Goal: Task Accomplishment & Management: Use online tool/utility

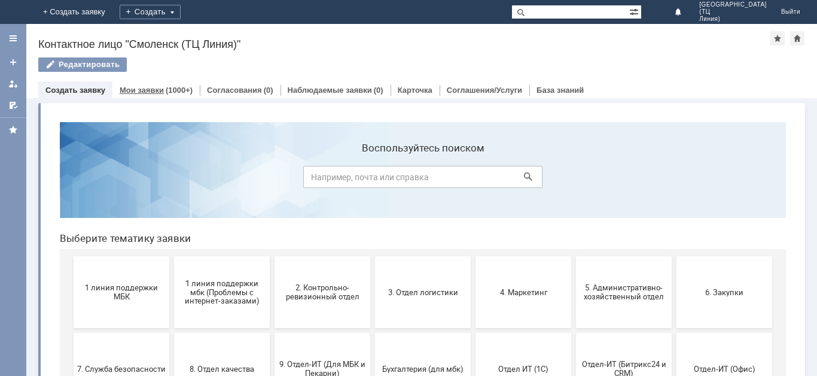
click at [141, 86] on link "Мои заявки" at bounding box center [142, 90] width 44 height 9
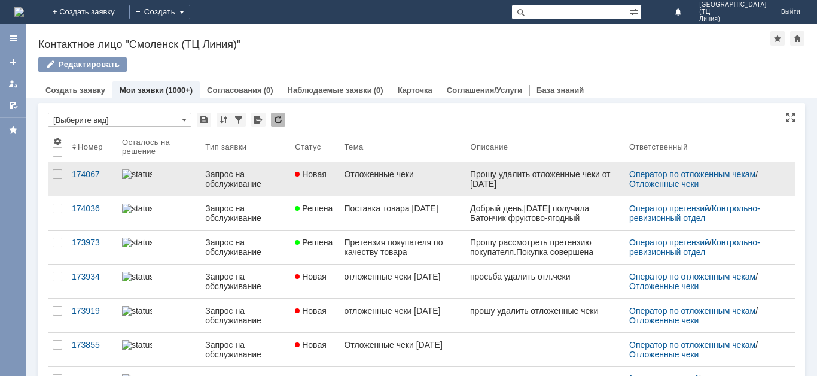
click at [384, 184] on link "Отложенные чеки" at bounding box center [402, 178] width 126 height 33
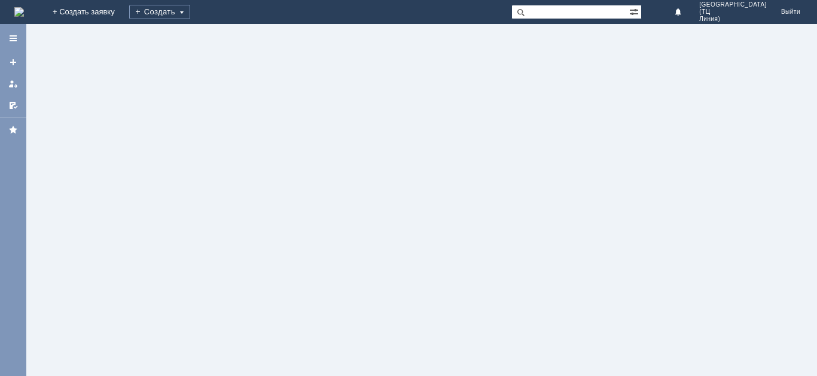
click at [384, 184] on div at bounding box center [421, 200] width 791 height 352
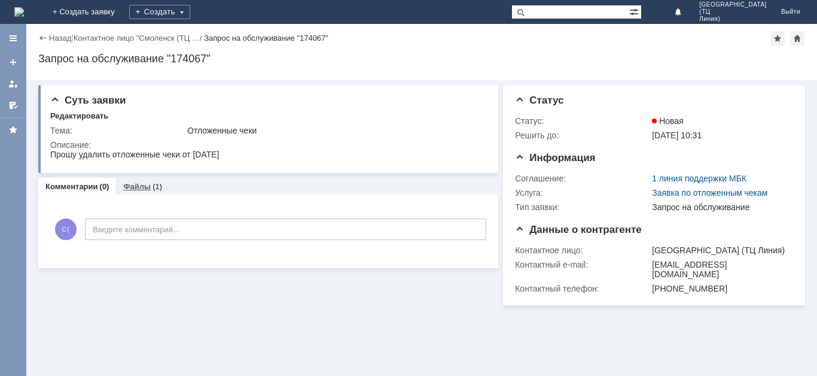
click at [134, 188] on link "Файлы" at bounding box center [137, 186] width 28 height 9
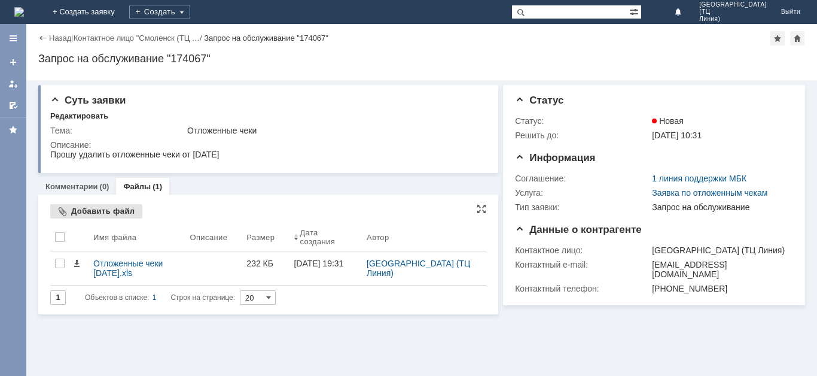
click at [103, 208] on div "Добавить файл" at bounding box center [96, 211] width 92 height 14
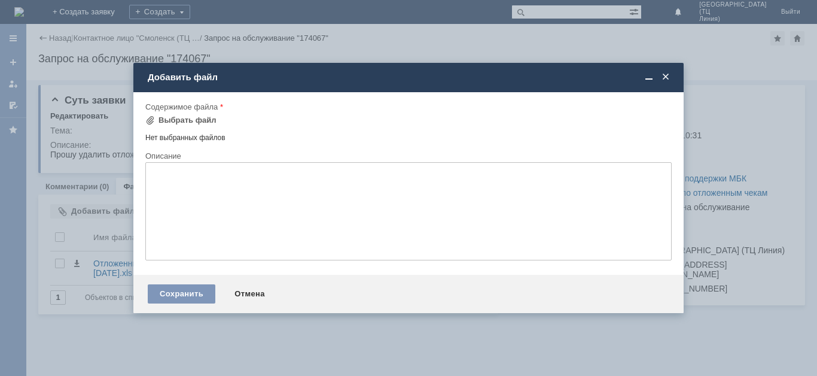
drag, startPoint x: 185, startPoint y: 298, endPoint x: 185, endPoint y: 273, distance: 25.7
click at [185, 295] on div "Сохранить" at bounding box center [182, 293] width 68 height 19
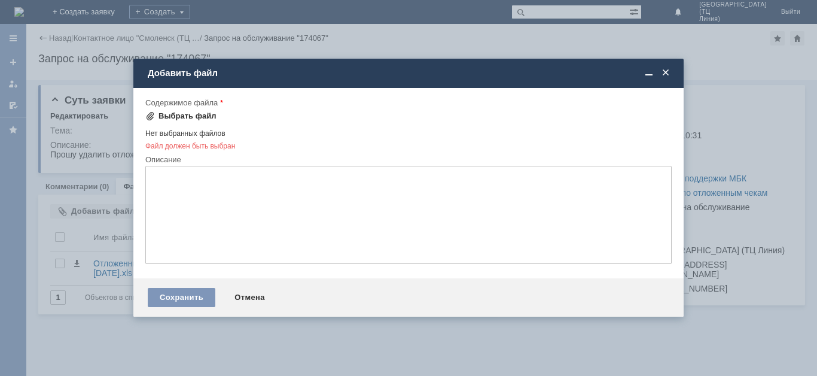
click at [187, 117] on div "Выбрать файл" at bounding box center [187, 116] width 58 height 10
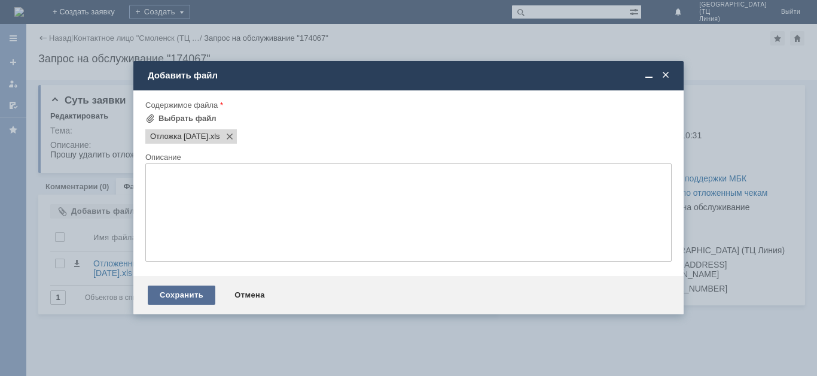
click at [182, 292] on div "Сохранить" at bounding box center [182, 294] width 68 height 19
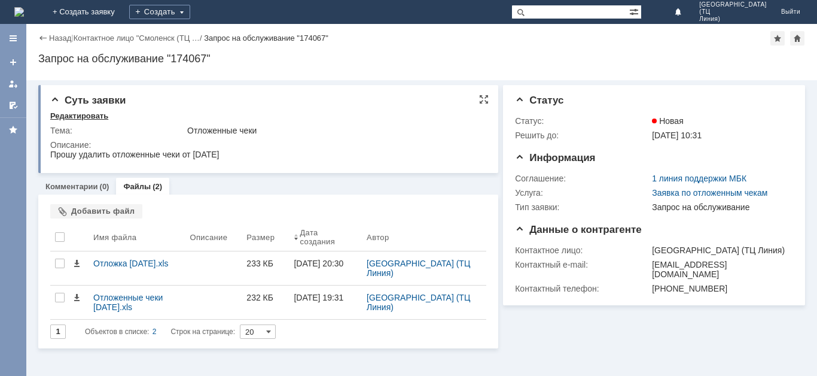
click at [71, 118] on div "Редактировать" at bounding box center [79, 116] width 58 height 10
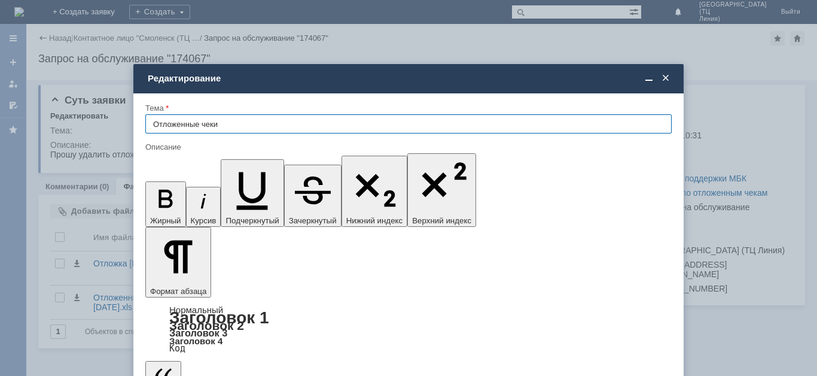
click at [666, 80] on span at bounding box center [666, 78] width 12 height 11
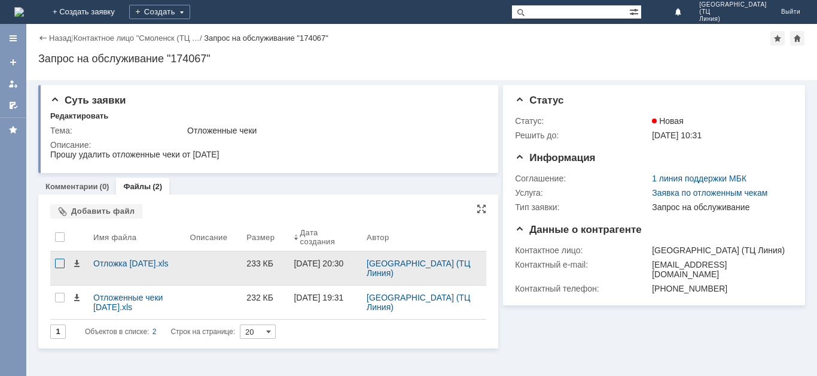
click at [59, 261] on div at bounding box center [60, 263] width 10 height 10
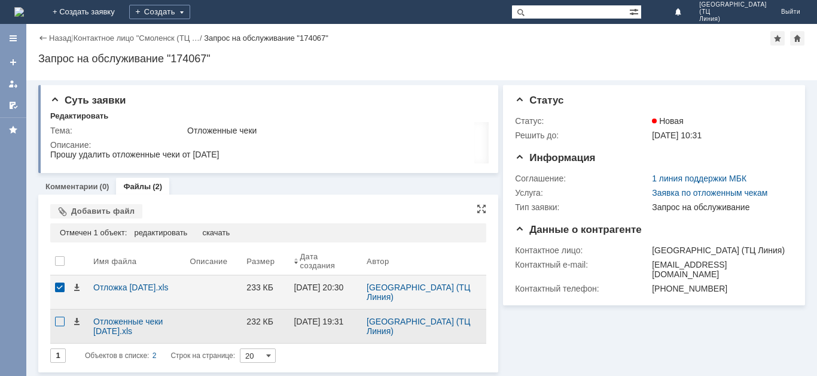
click at [56, 321] on div at bounding box center [60, 321] width 10 height 10
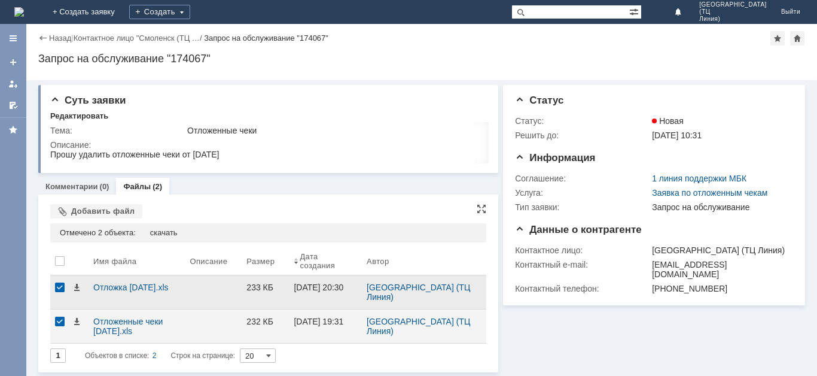
click at [60, 283] on div at bounding box center [60, 287] width 10 height 10
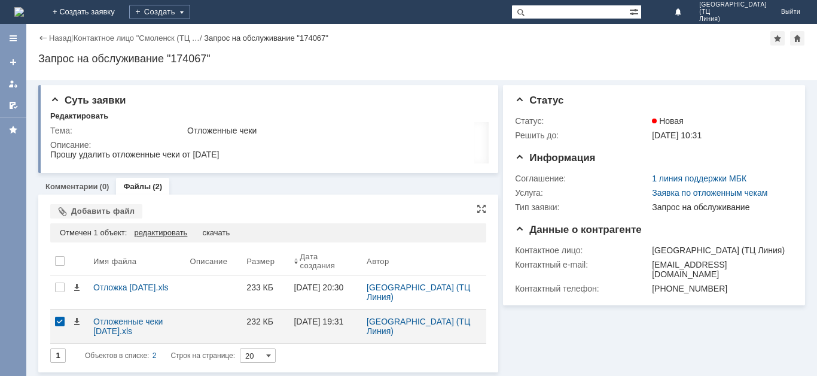
click at [166, 233] on div "редактировать" at bounding box center [160, 233] width 53 height 10
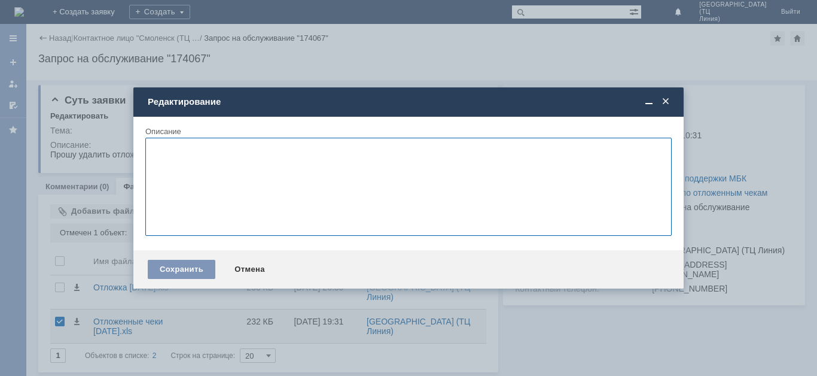
click at [664, 97] on span at bounding box center [666, 101] width 12 height 11
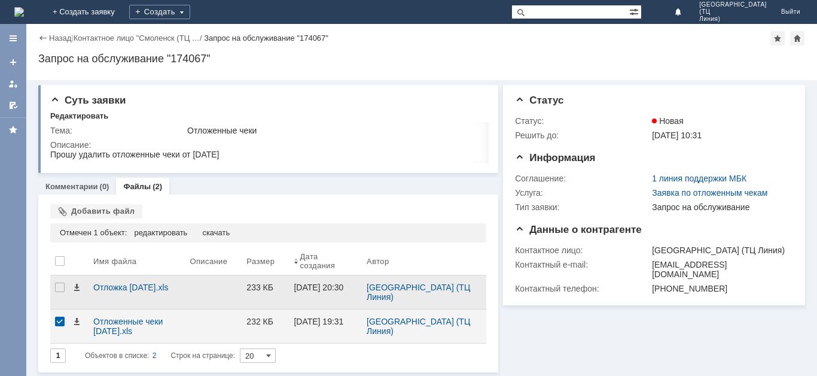
scroll to position [2, 0]
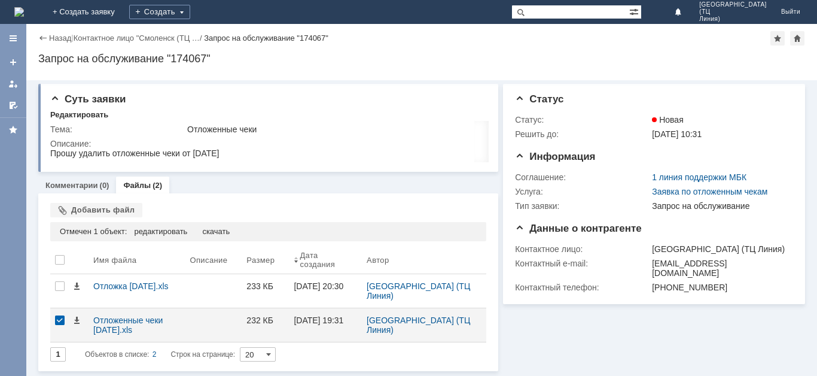
click at [337, 361] on div "1 Объектов в списке: 2 Строк на странице: 20" at bounding box center [268, 354] width 436 height 14
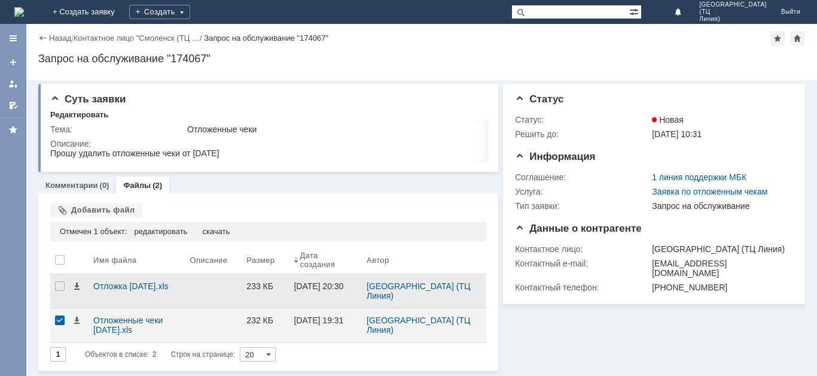
click at [54, 289] on div at bounding box center [59, 290] width 19 height 33
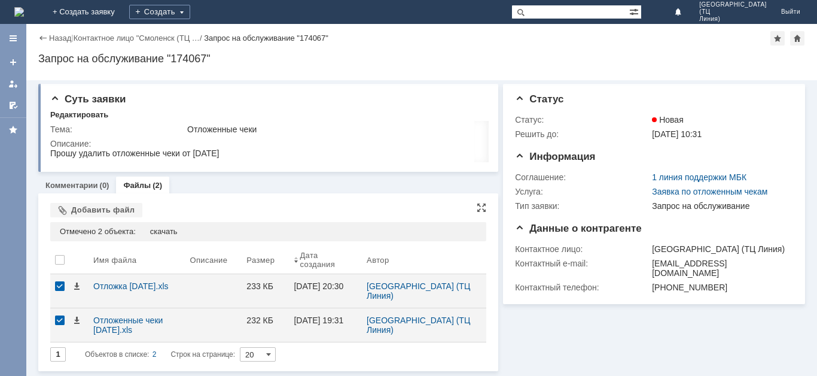
click at [324, 355] on div "1 Объектов в списке: 2 Строк на странице: 20" at bounding box center [268, 354] width 436 height 14
click at [60, 283] on div at bounding box center [60, 286] width 10 height 10
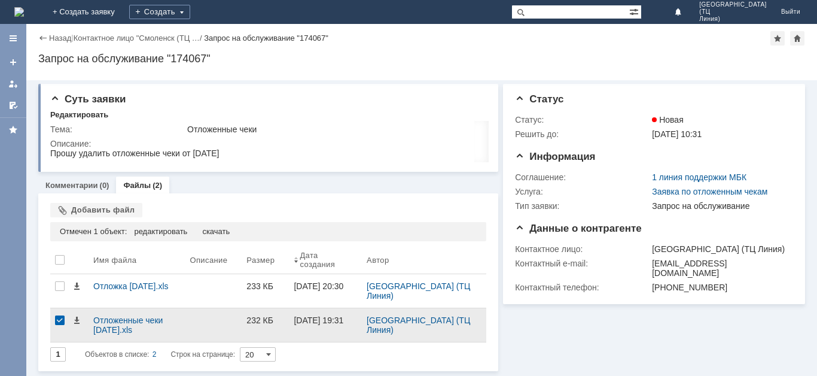
click at [56, 318] on div at bounding box center [60, 320] width 10 height 10
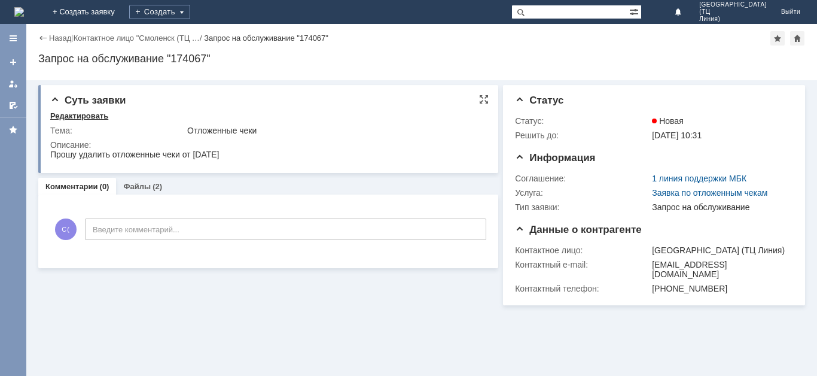
click at [94, 113] on div "Редактировать" at bounding box center [79, 116] width 58 height 10
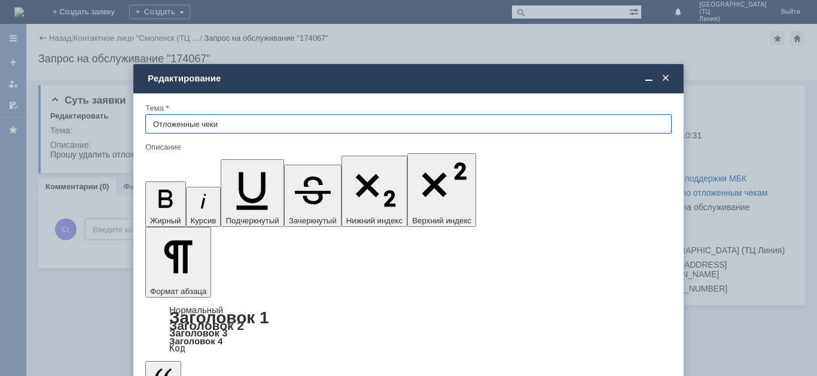
click at [661, 81] on span at bounding box center [666, 78] width 12 height 11
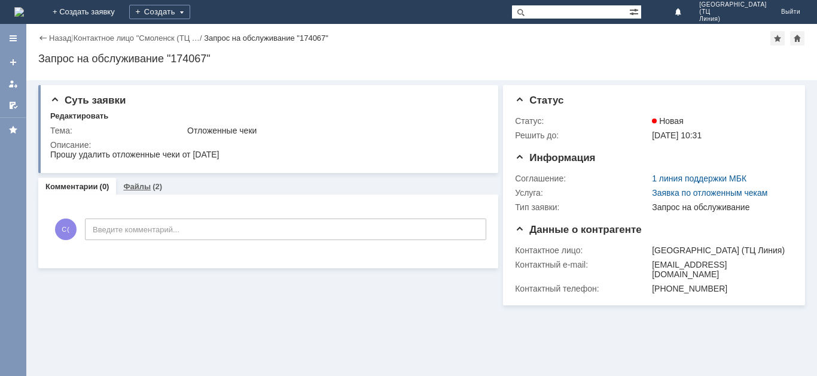
click at [140, 184] on link "Файлы" at bounding box center [137, 186] width 28 height 9
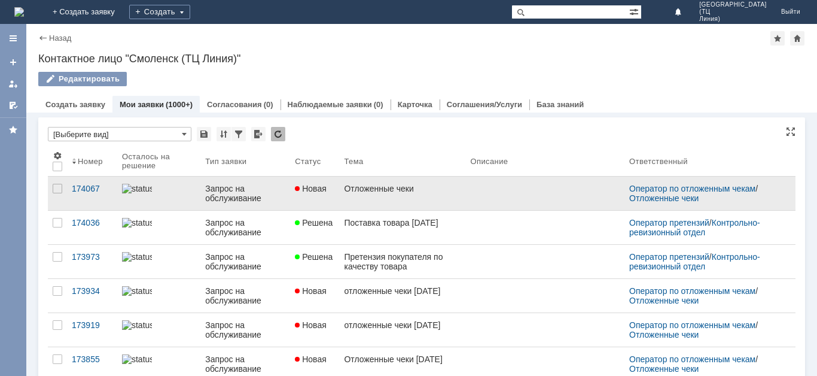
click at [350, 195] on link "Отложенные чеки" at bounding box center [402, 192] width 126 height 33
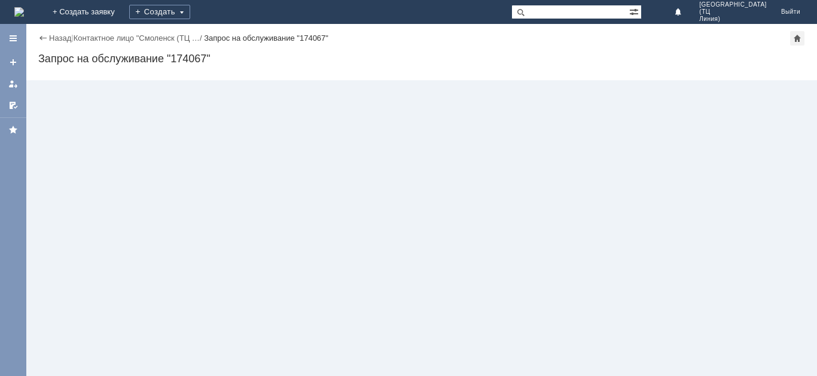
click at [350, 195] on div "Назад | Контактное лицо "Смоленск (ТЦ … / Запрос на обслуживание "174067" Запро…" at bounding box center [421, 200] width 791 height 352
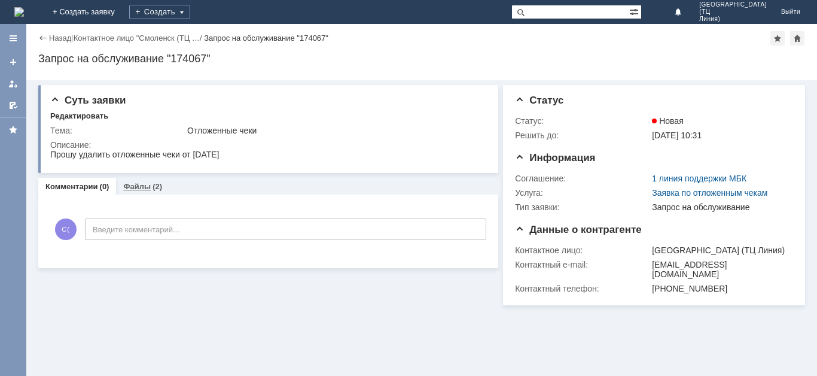
click at [150, 185] on div "Файлы (2)" at bounding box center [142, 186] width 39 height 8
